Goal: Find specific page/section: Find specific page/section

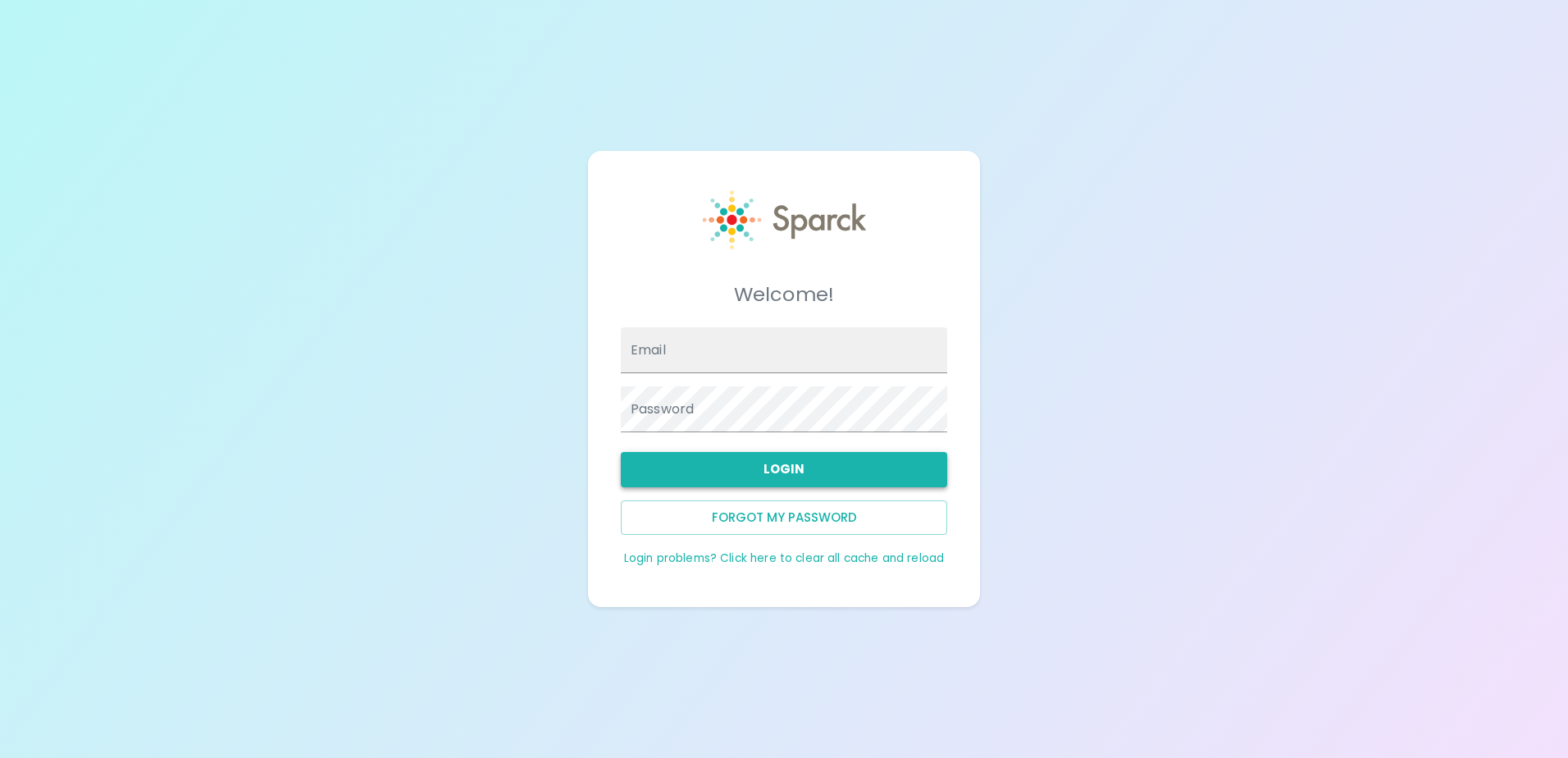
type input "[EMAIL_ADDRESS][DOMAIN_NAME]"
click at [733, 470] on button "Login" at bounding box center [784, 469] width 327 height 34
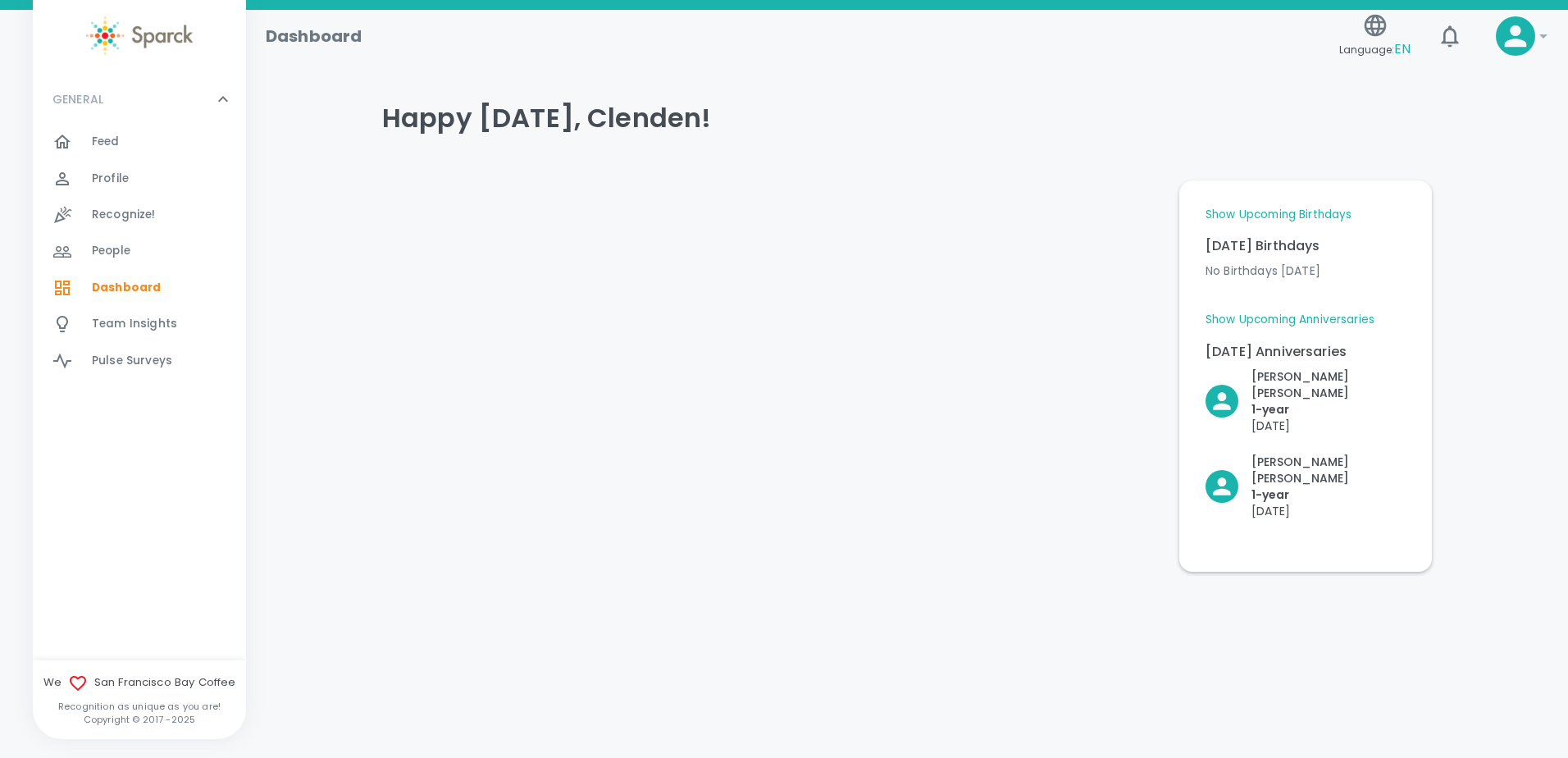
click at [1311, 315] on link "Show Upcoming Anniversaries" at bounding box center [1289, 319] width 169 height 16
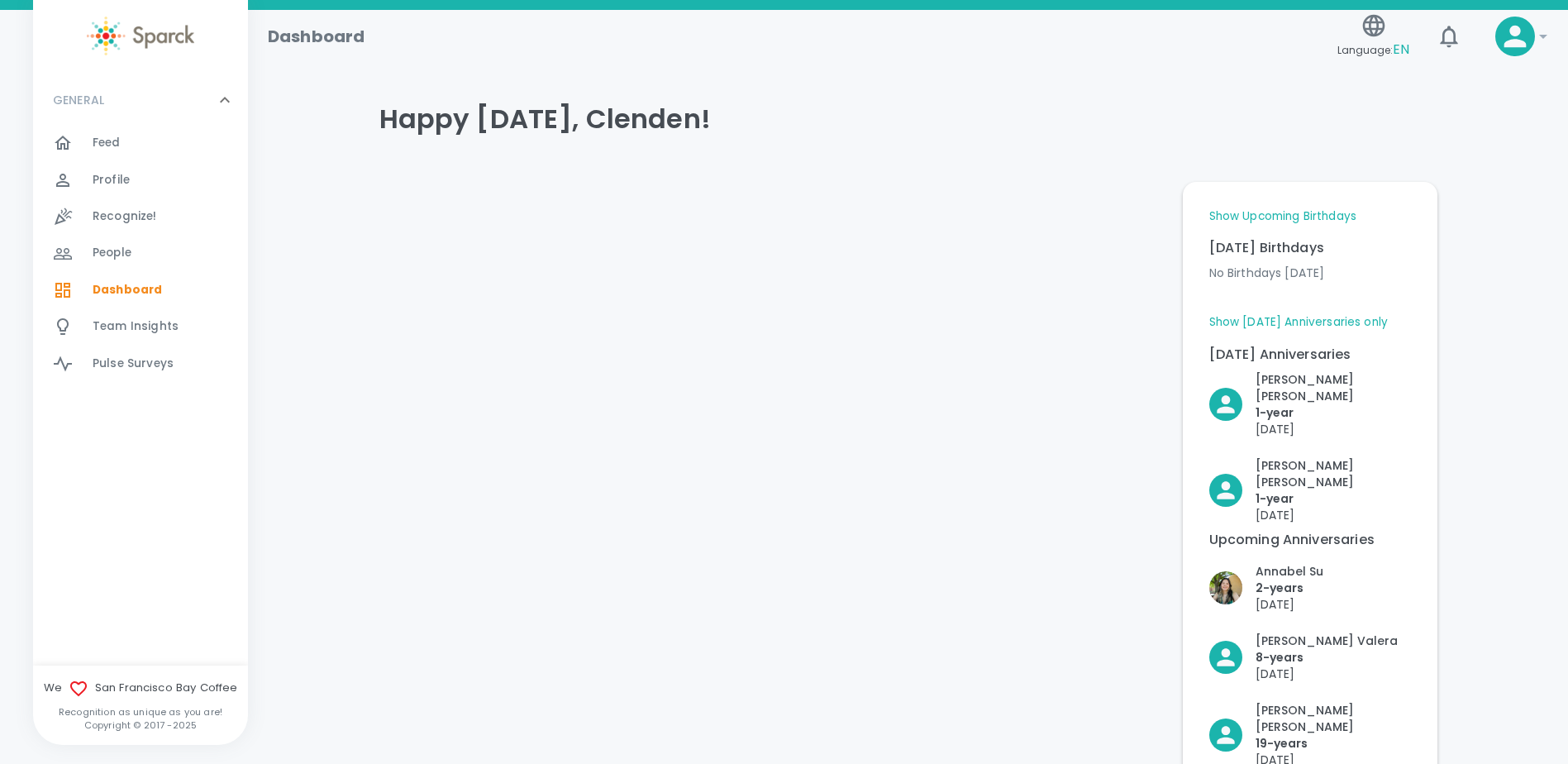
click at [1330, 208] on link "Show Upcoming Birthdays" at bounding box center [1283, 216] width 147 height 16
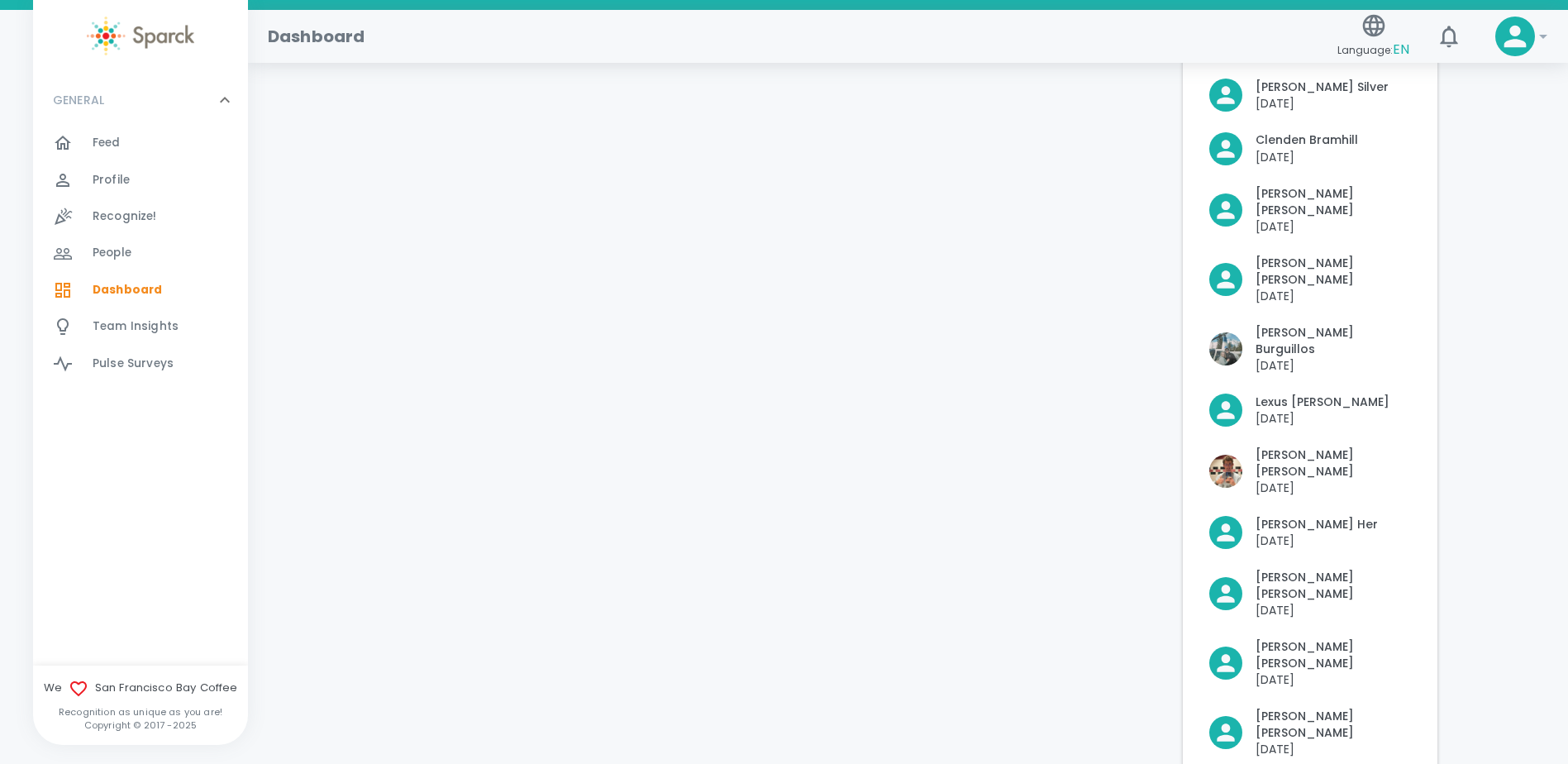
scroll to position [413, 0]
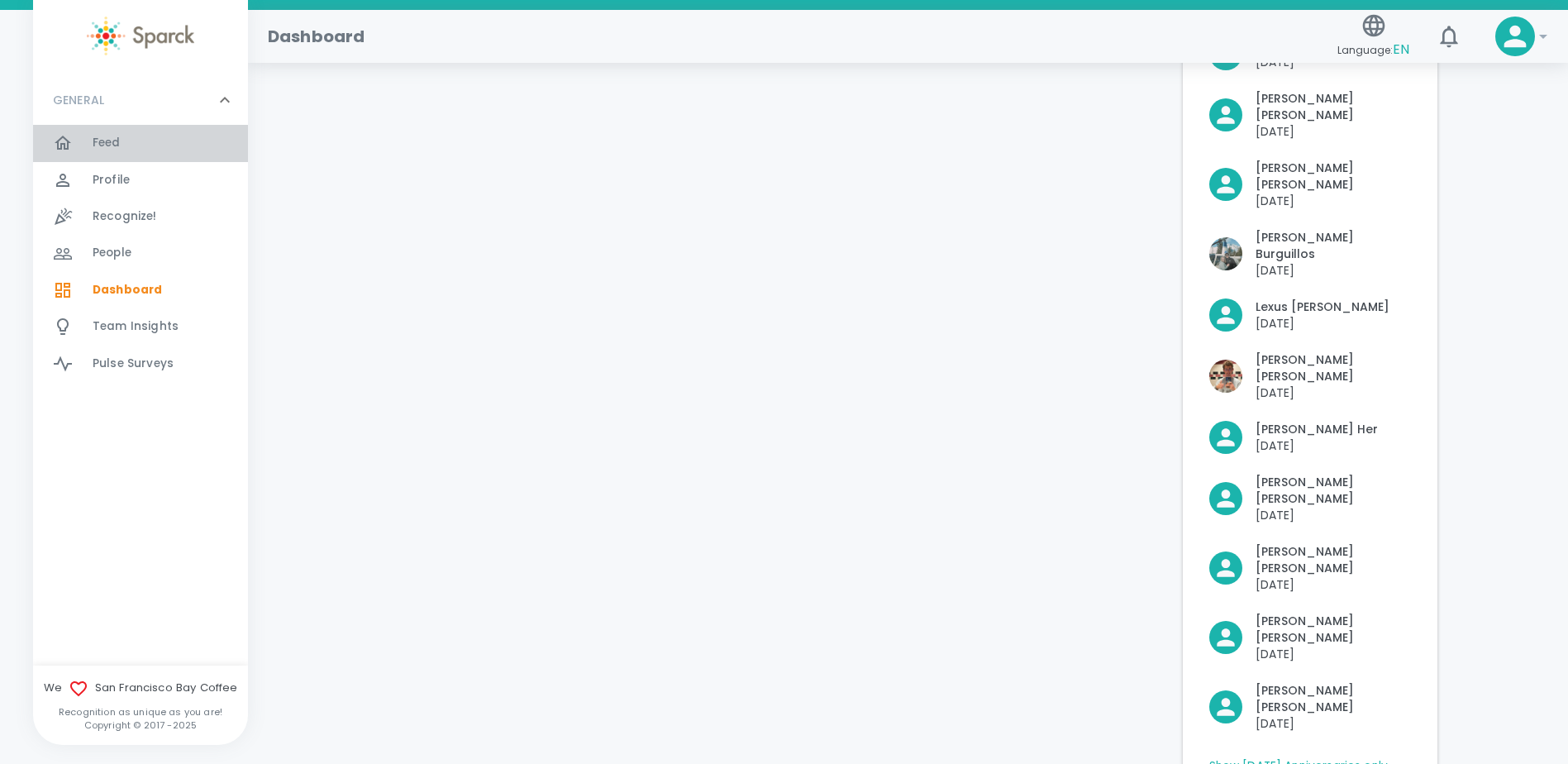
click at [108, 142] on span "Feed" at bounding box center [106, 143] width 28 height 16
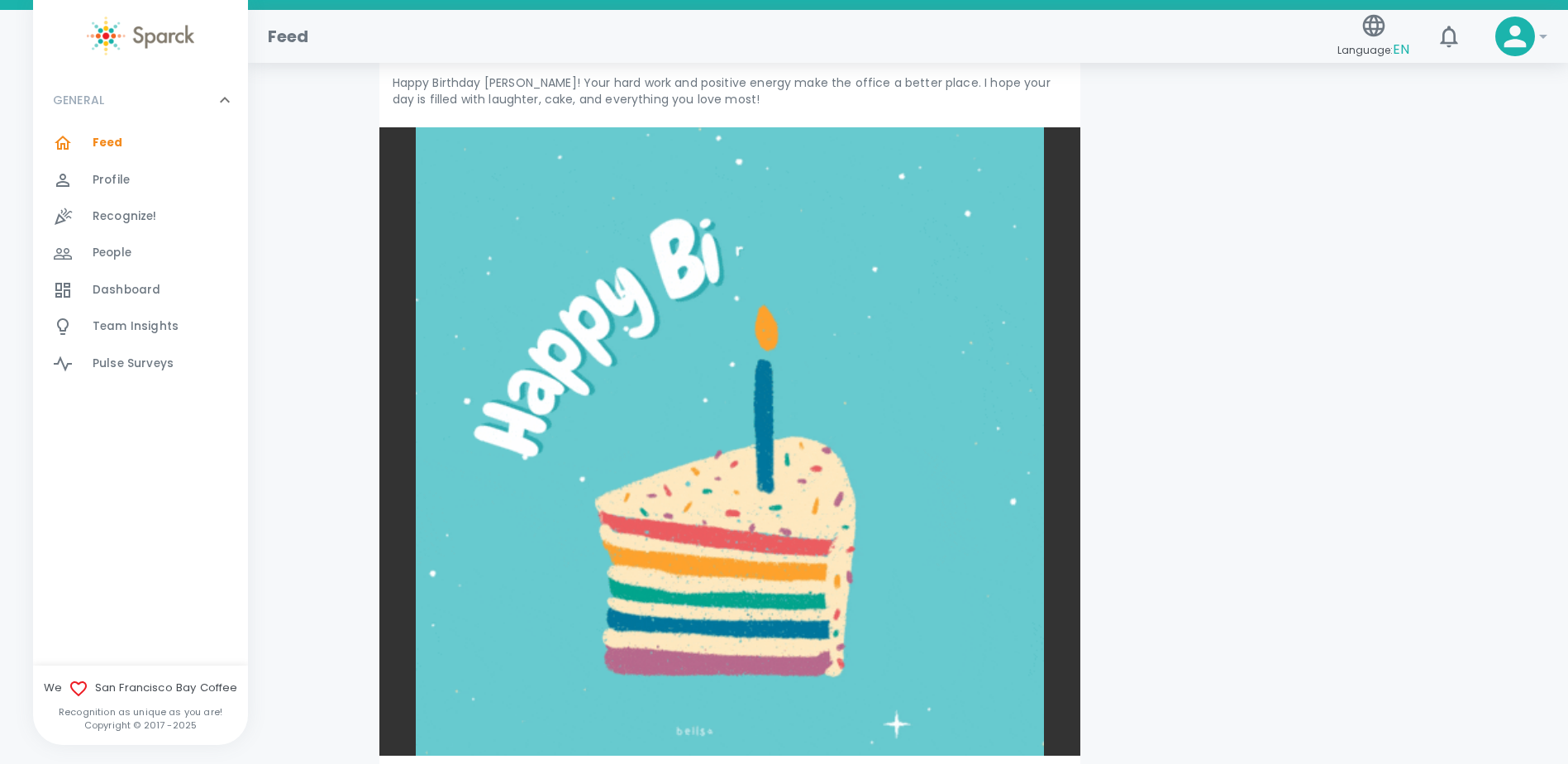
scroll to position [4629, 0]
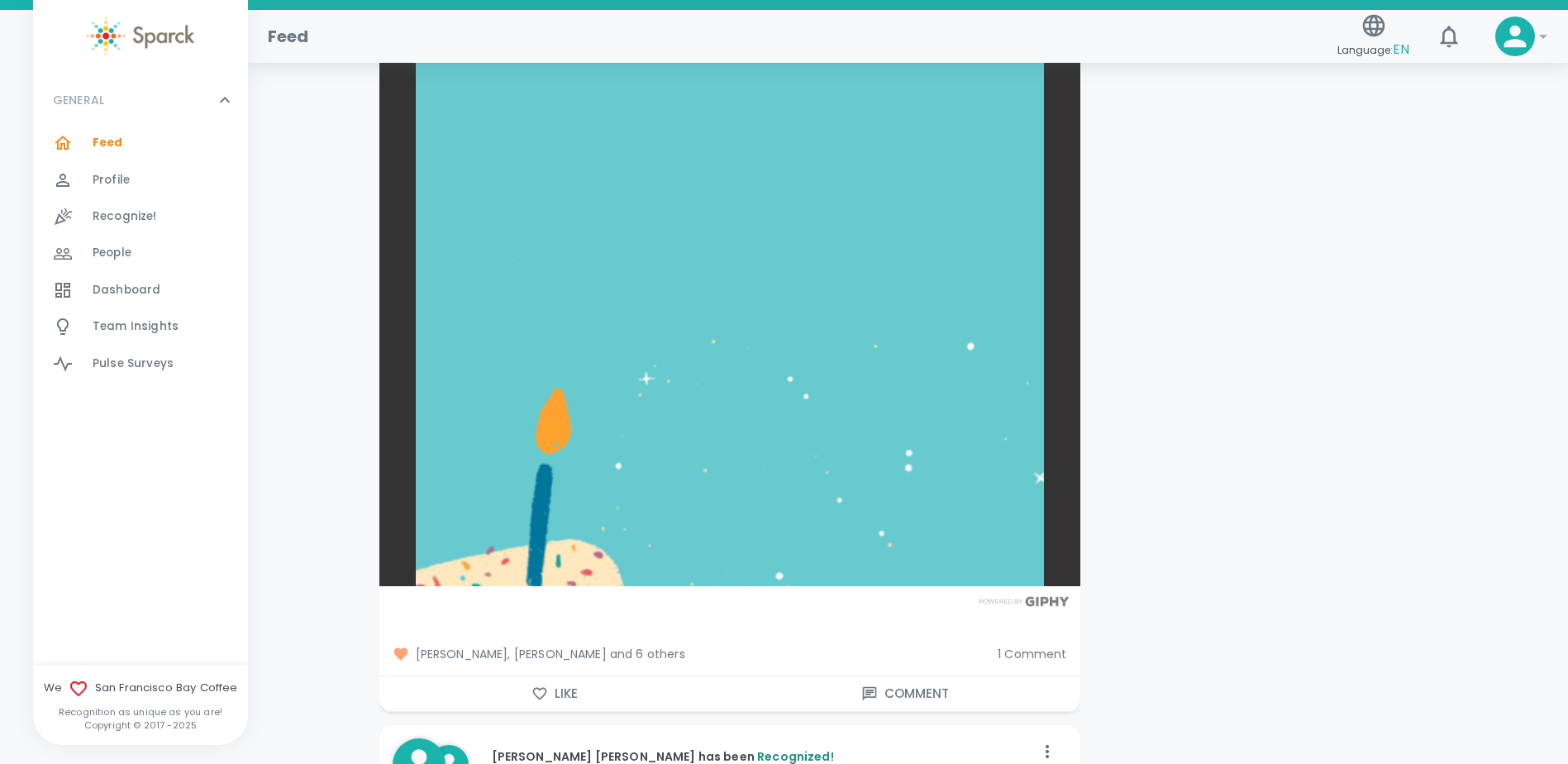
click at [1047, 649] on span "1 Comment" at bounding box center [1031, 654] width 68 height 16
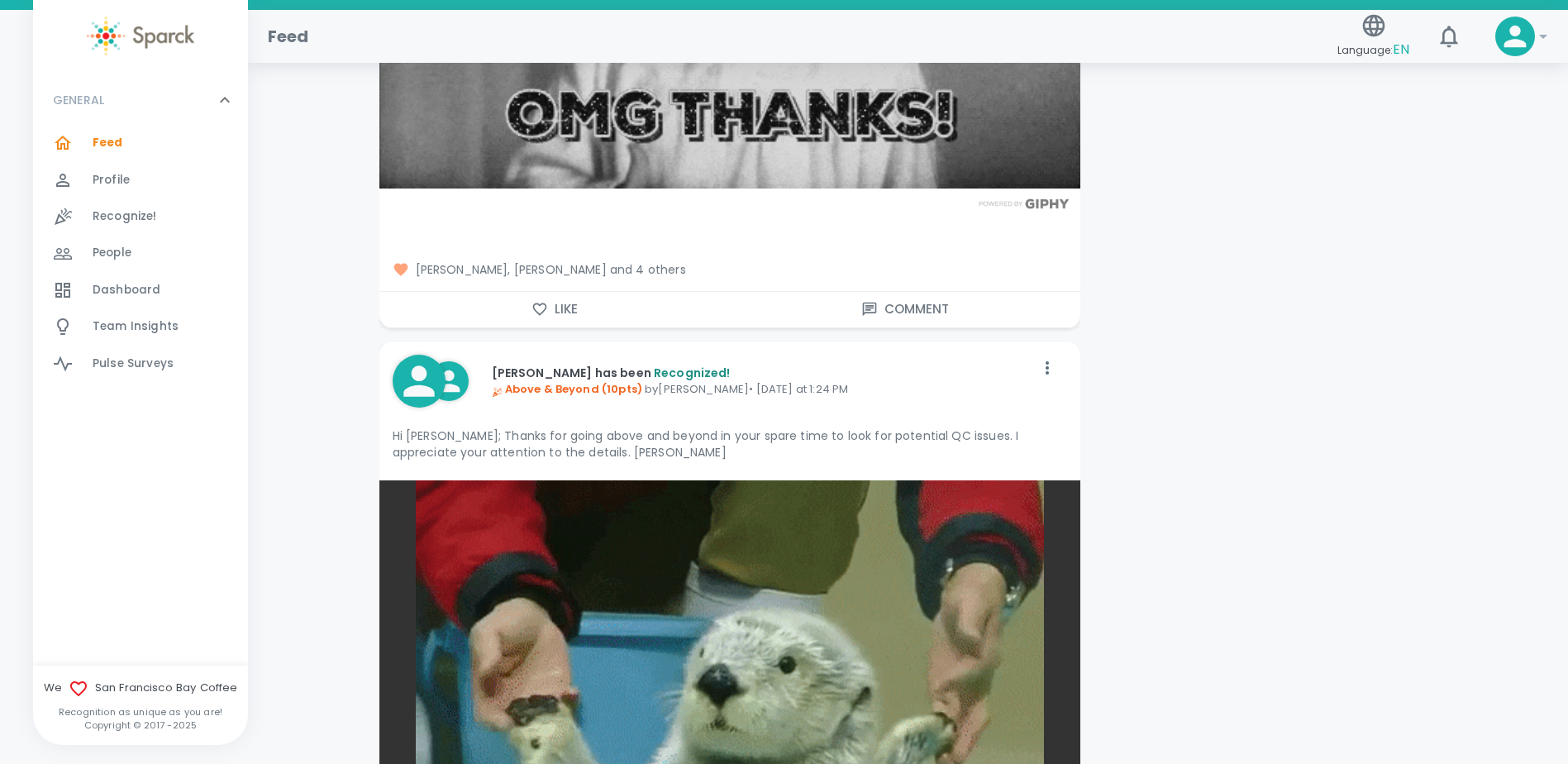
scroll to position [7192, 0]
